Goal: Transaction & Acquisition: Purchase product/service

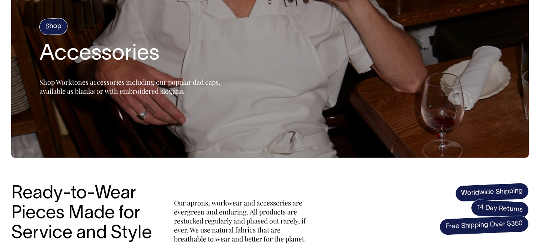
scroll to position [83, 0]
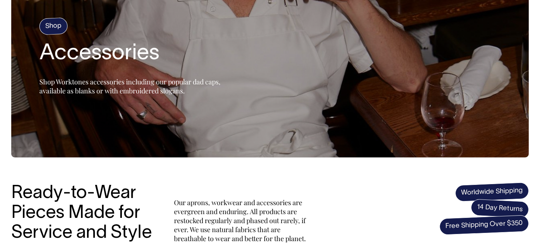
click at [90, 89] on span "Shop Worktones accessories including our popular dad caps, available as blanks …" at bounding box center [129, 86] width 181 height 18
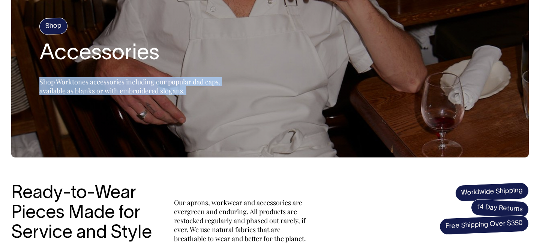
click at [90, 89] on span "Shop Worktones accessories including our popular dad caps, available as blanks …" at bounding box center [129, 86] width 181 height 18
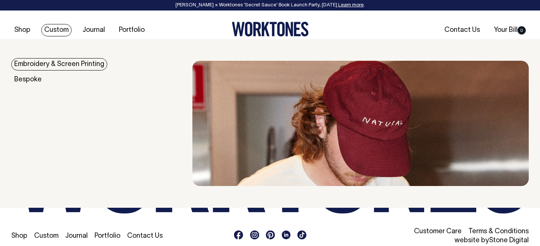
scroll to position [1060, 0]
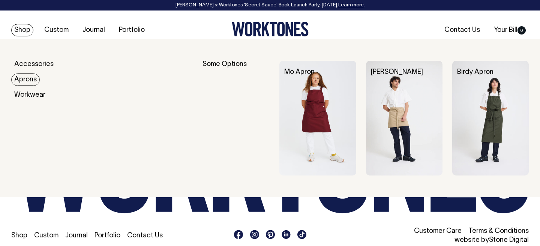
click at [30, 80] on link "Aprons" at bounding box center [25, 80] width 29 height 12
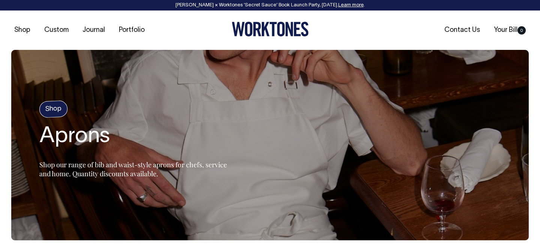
click at [49, 111] on h4 "Shop" at bounding box center [53, 110] width 29 height 18
click at [54, 110] on h4 "Shop" at bounding box center [53, 110] width 29 height 18
click at [99, 110] on div "Shop Aprons Shop our range of bib and waist-style aprons for chefs, service and…" at bounding box center [133, 145] width 188 height 89
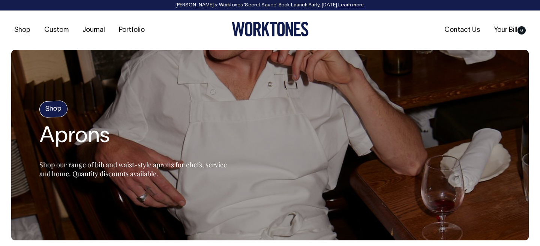
click at [39, 110] on section "Shop Aprons Shop our range of bib and waist-style aprons for chefs, service and…" at bounding box center [270, 145] width 518 height 191
click at [54, 110] on h4 "Shop" at bounding box center [53, 110] width 29 height 18
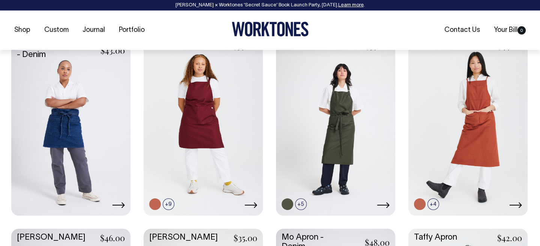
scroll to position [337, 0]
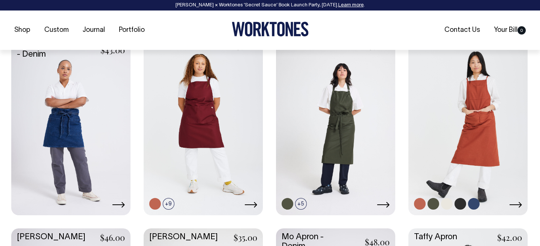
click at [444, 204] on link at bounding box center [447, 204] width 12 height 12
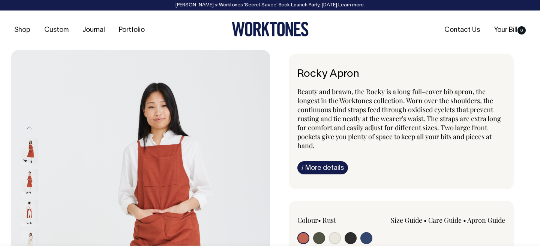
radio input "true"
select select "Natural"
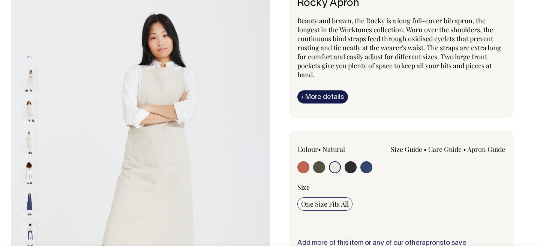
scroll to position [71, 0]
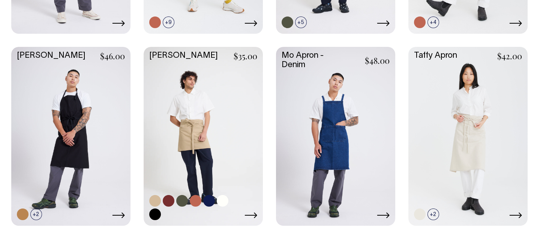
click at [197, 102] on link at bounding box center [203, 135] width 119 height 177
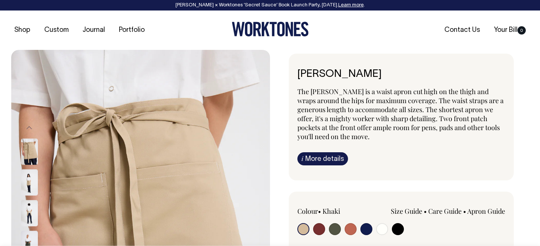
click at [349, 134] on p "The [PERSON_NAME] is a waist apron cut high on the thigh and wraps around the h…" at bounding box center [401, 114] width 208 height 54
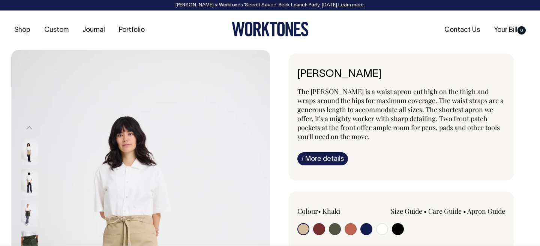
click at [345, 141] on div "The [PERSON_NAME] is a waist apron cut high on the thigh and wraps around the h…" at bounding box center [401, 126] width 208 height 78
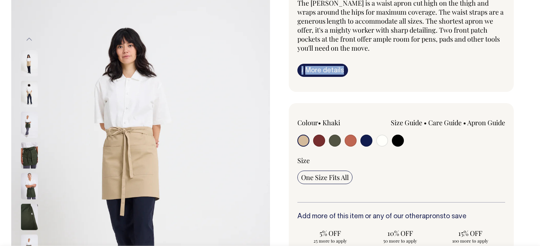
scroll to position [89, 0]
